Goal: Navigation & Orientation: Find specific page/section

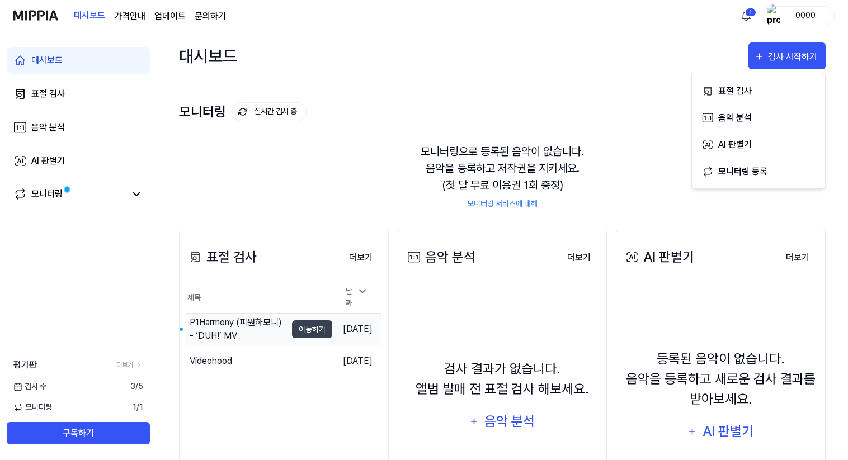
click at [254, 323] on div "P1Harmony (피원하모니) - ‘DUH!’ MV" at bounding box center [238, 329] width 97 height 27
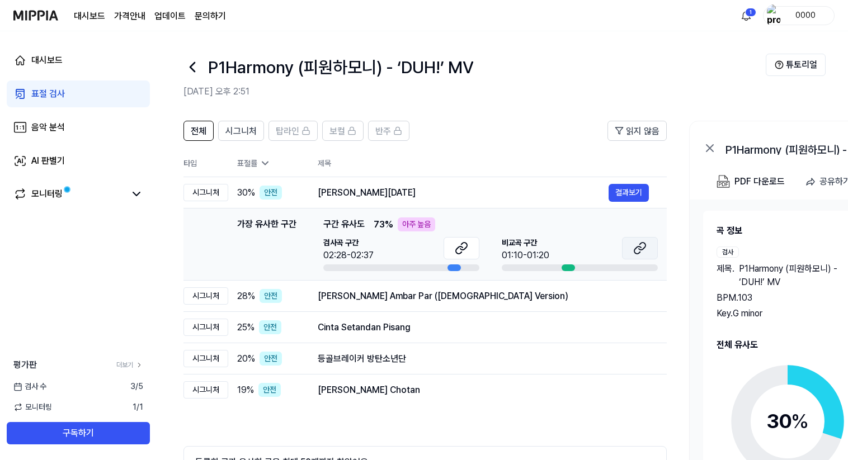
click at [631, 243] on button at bounding box center [640, 248] width 36 height 22
click at [502, 294] on div "[PERSON_NAME] Ambar Par ([DEMOGRAPHIC_DATA] Version)" at bounding box center [463, 296] width 291 height 13
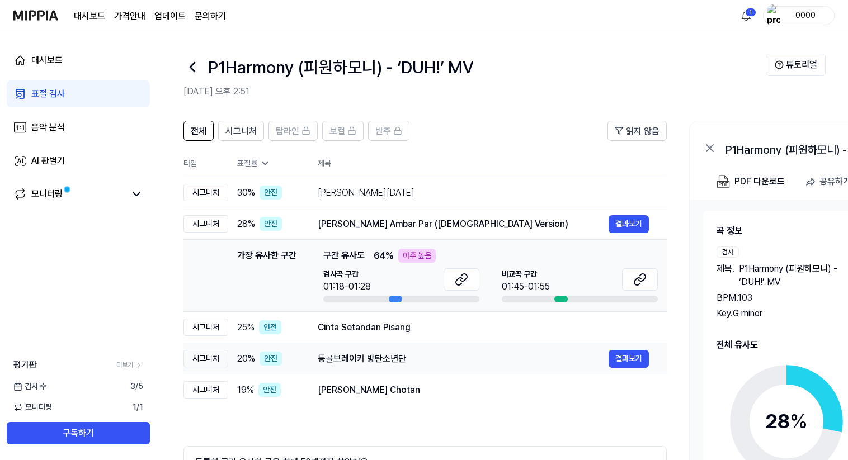
click at [516, 357] on div "등골브레이커 방탄소년단" at bounding box center [463, 358] width 291 height 13
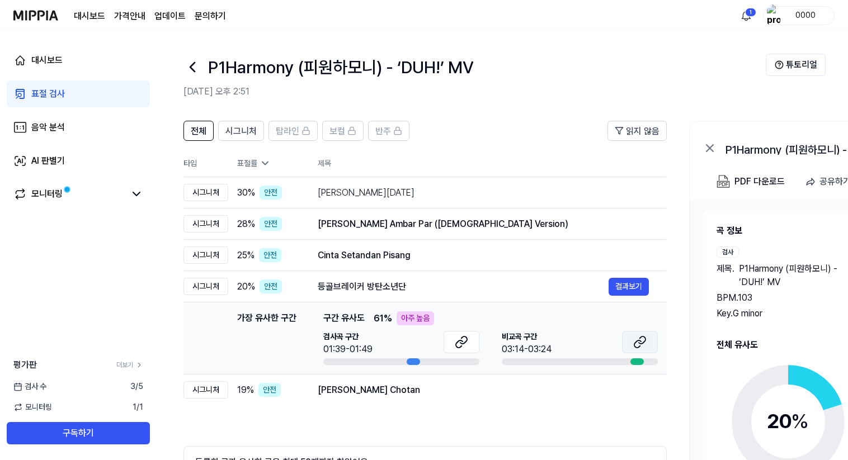
click at [637, 339] on icon at bounding box center [639, 341] width 13 height 13
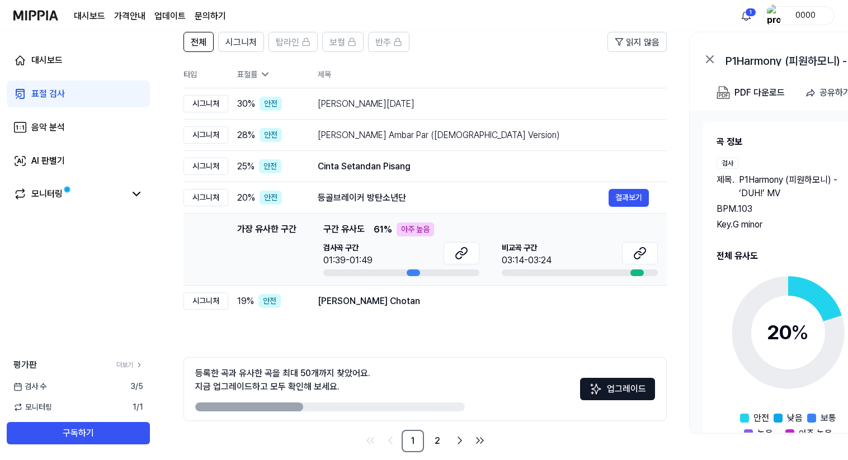
scroll to position [103, 0]
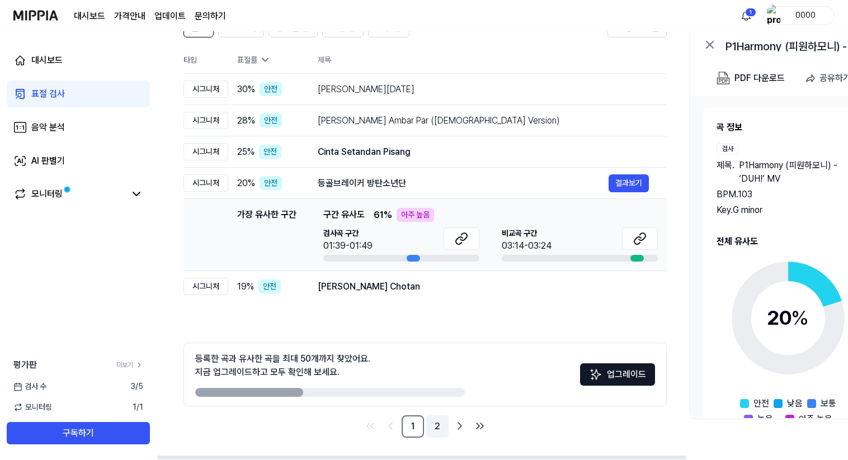
click at [432, 426] on link "2" at bounding box center [437, 426] width 22 height 22
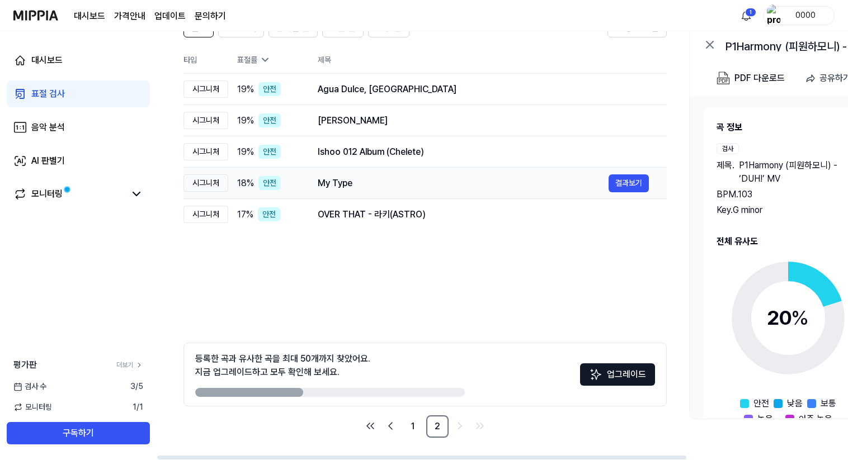
click at [396, 183] on div "My Type" at bounding box center [463, 183] width 291 height 13
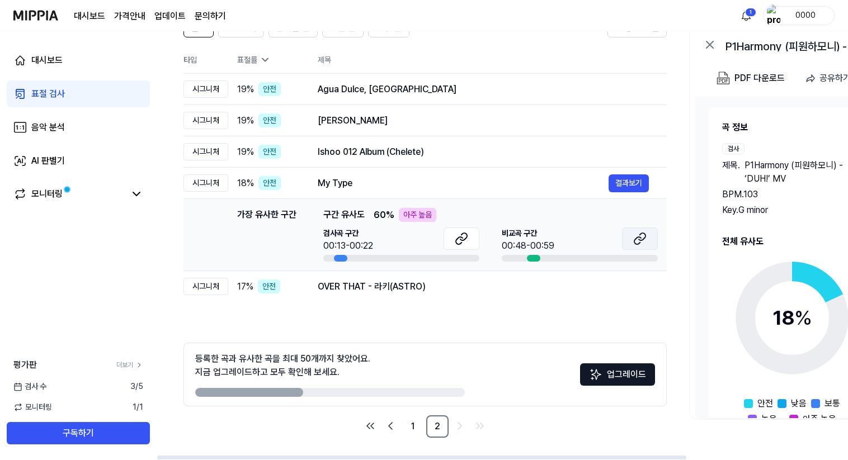
click at [638, 235] on icon at bounding box center [639, 238] width 13 height 13
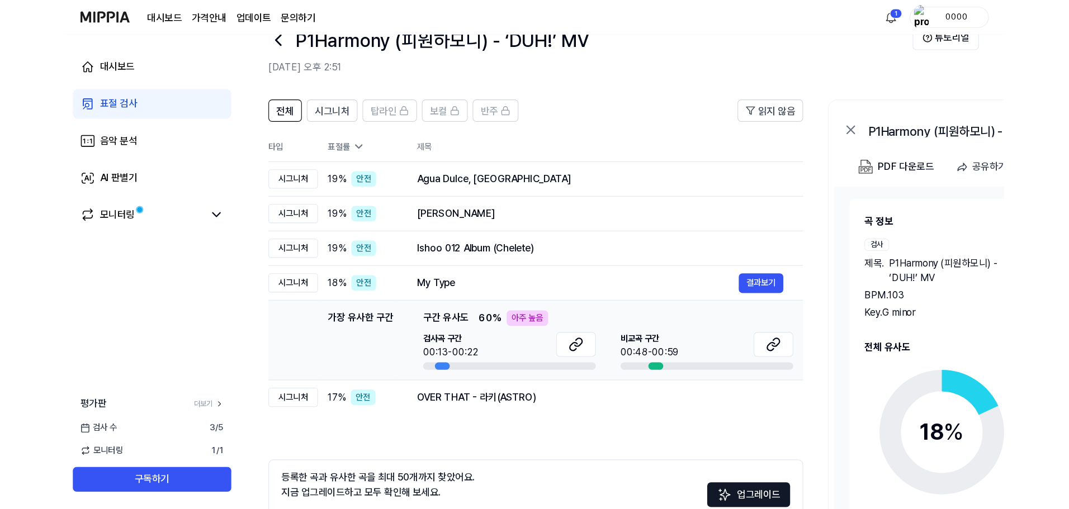
scroll to position [0, 0]
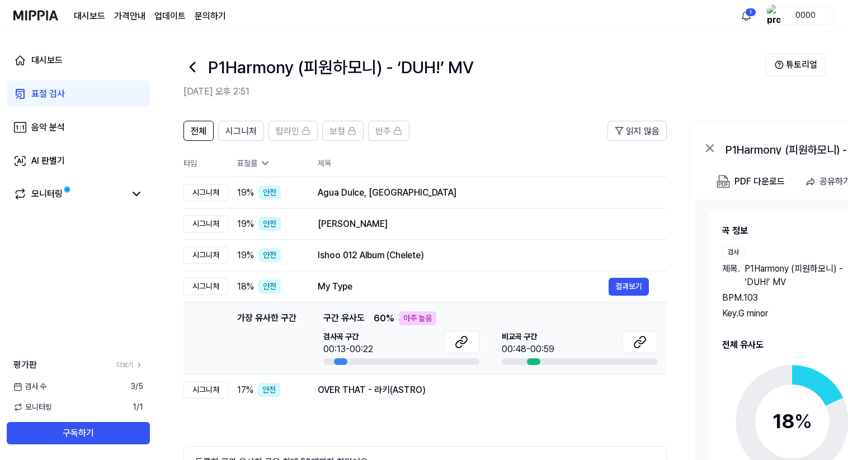
click at [40, 12] on img at bounding box center [35, 15] width 45 height 31
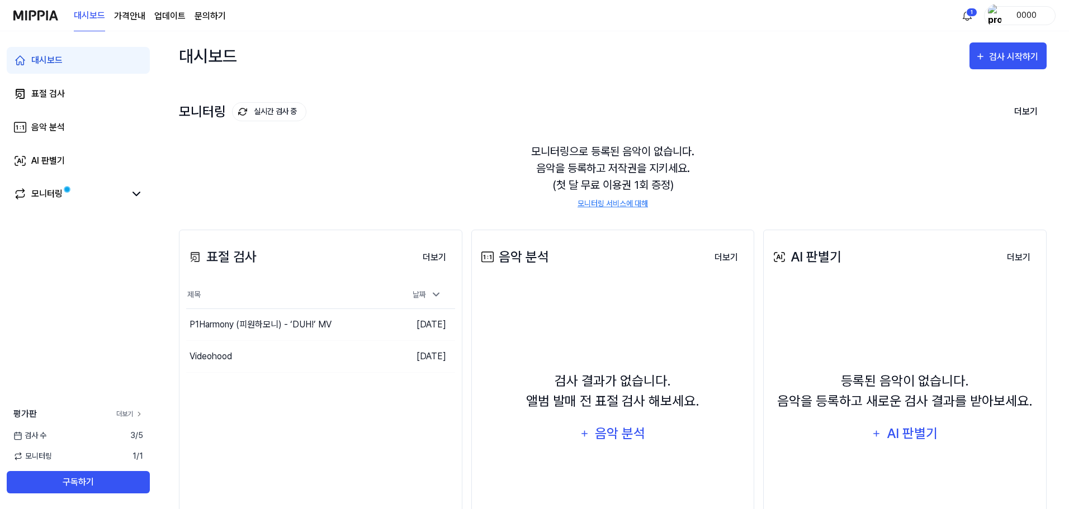
click at [127, 412] on link "더보기" at bounding box center [129, 414] width 27 height 10
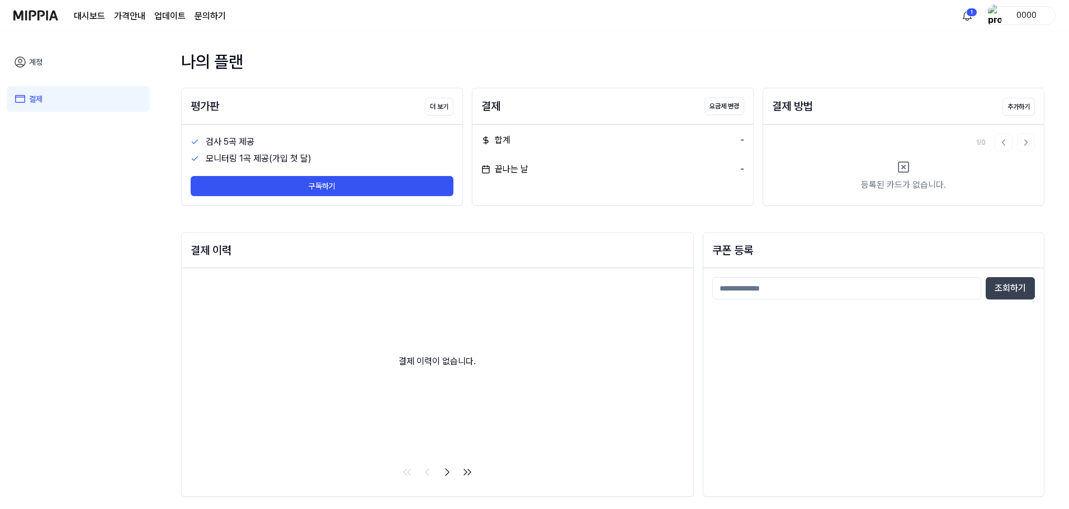
scroll to position [6, 0]
click at [43, 62] on link "계정" at bounding box center [78, 62] width 143 height 26
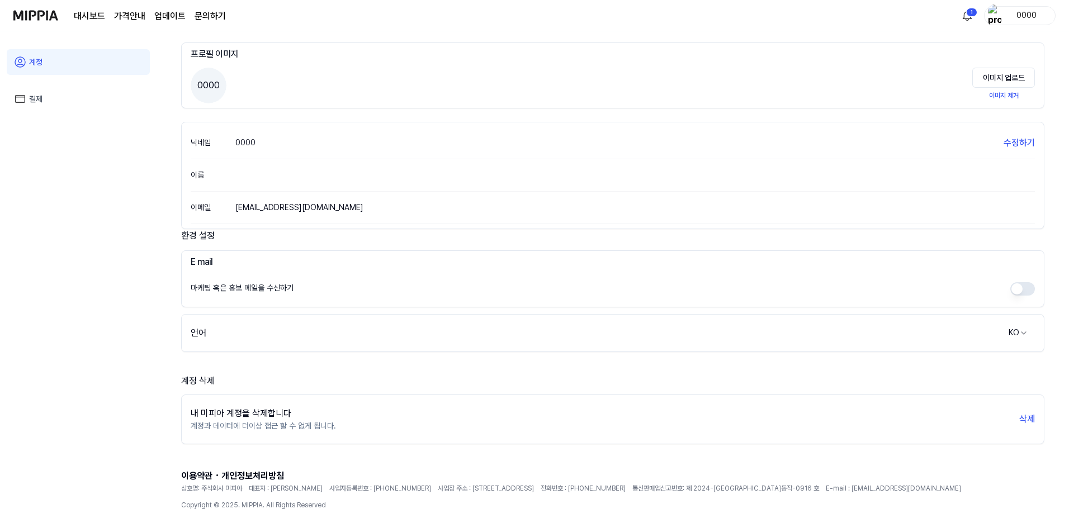
scroll to position [0, 0]
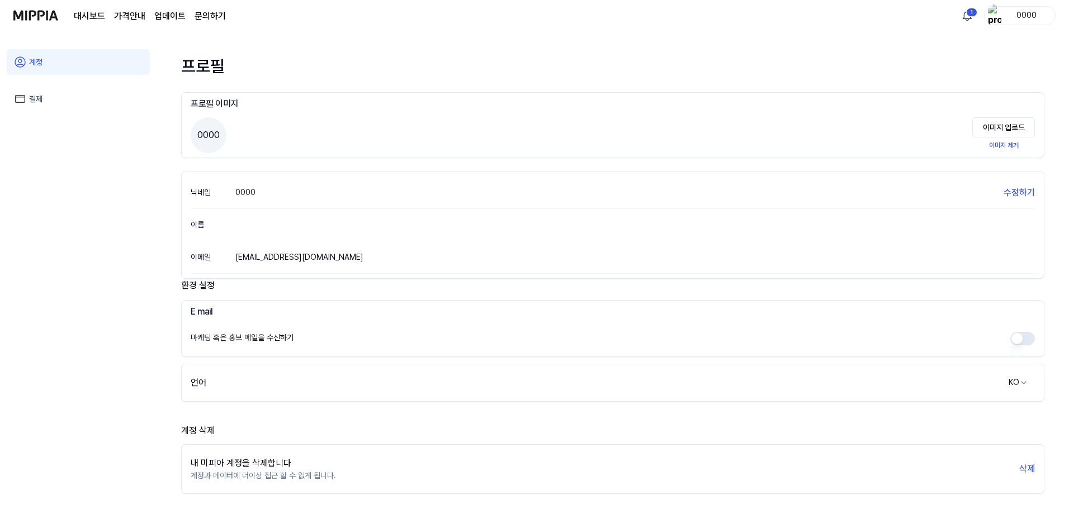
click at [32, 13] on img at bounding box center [35, 15] width 45 height 31
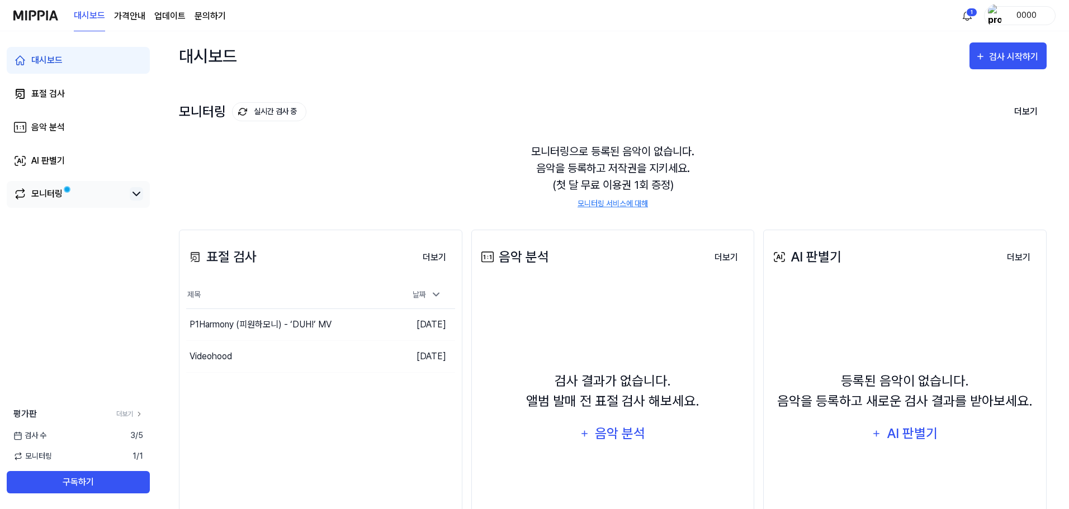
click at [142, 188] on icon at bounding box center [136, 193] width 13 height 13
